Goal: Use online tool/utility

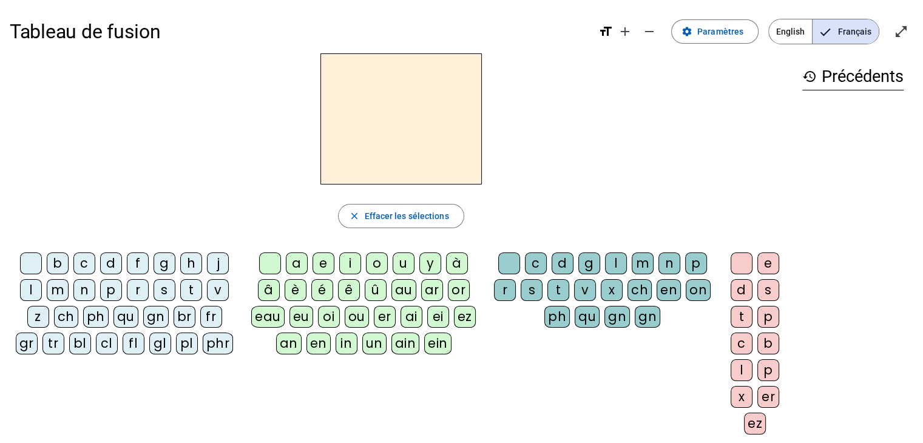
click at [197, 290] on div "t" at bounding box center [191, 290] width 22 height 22
click at [299, 263] on div "a" at bounding box center [297, 263] width 22 height 22
click at [538, 271] on div "c" at bounding box center [536, 263] width 22 height 22
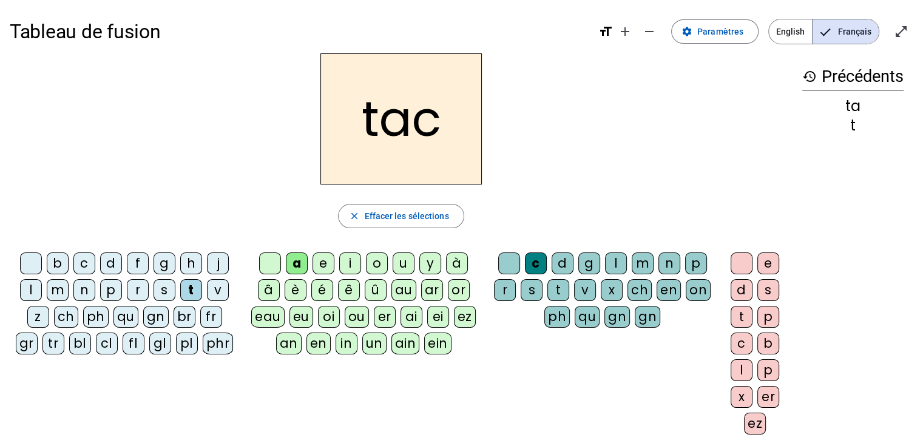
click at [513, 260] on div at bounding box center [509, 263] width 22 height 22
click at [318, 264] on div "e" at bounding box center [324, 263] width 22 height 22
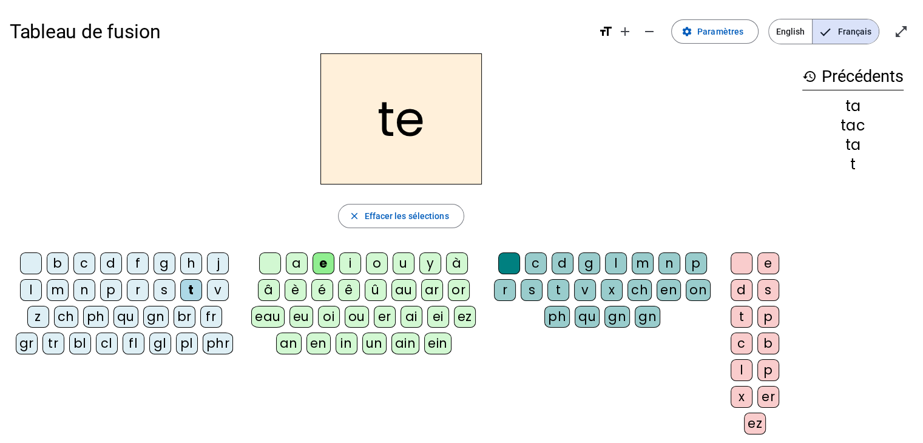
click at [212, 268] on div "j" at bounding box center [218, 263] width 22 height 22
click at [104, 268] on div "d" at bounding box center [111, 263] width 22 height 22
click at [61, 282] on div "m" at bounding box center [58, 290] width 22 height 22
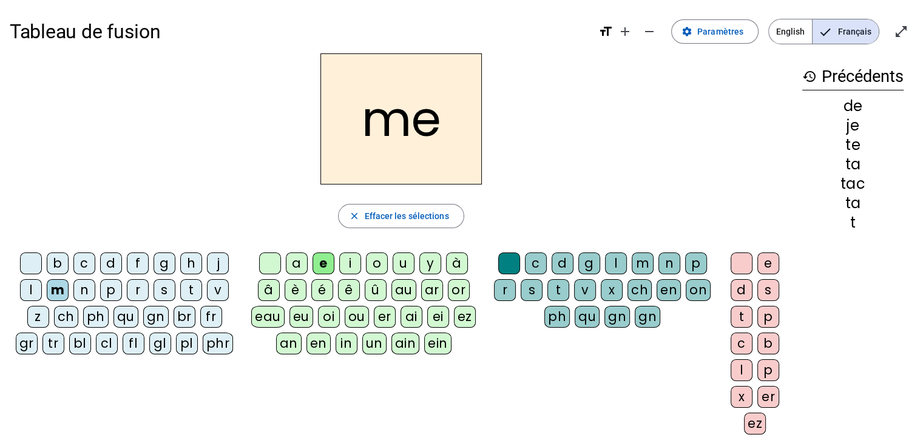
click at [297, 255] on div "a" at bounding box center [297, 263] width 22 height 22
click at [23, 288] on div "l" at bounding box center [31, 290] width 22 height 22
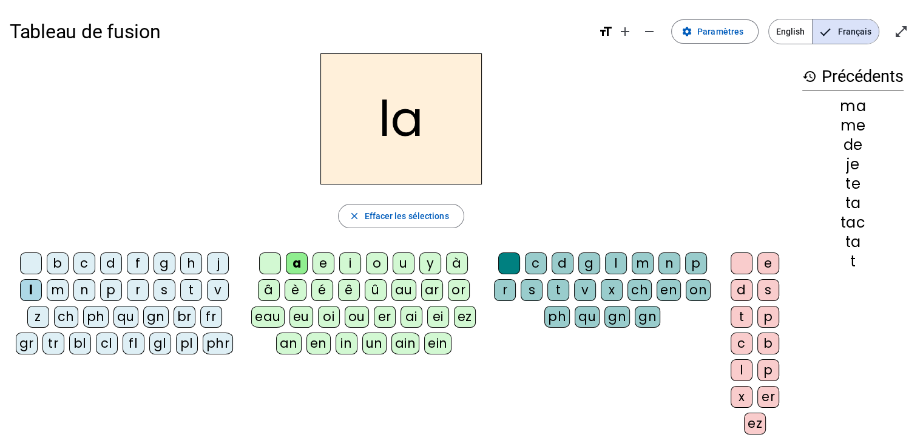
click at [536, 257] on div "c" at bounding box center [536, 263] width 22 height 22
